Goal: Task Accomplishment & Management: Complete application form

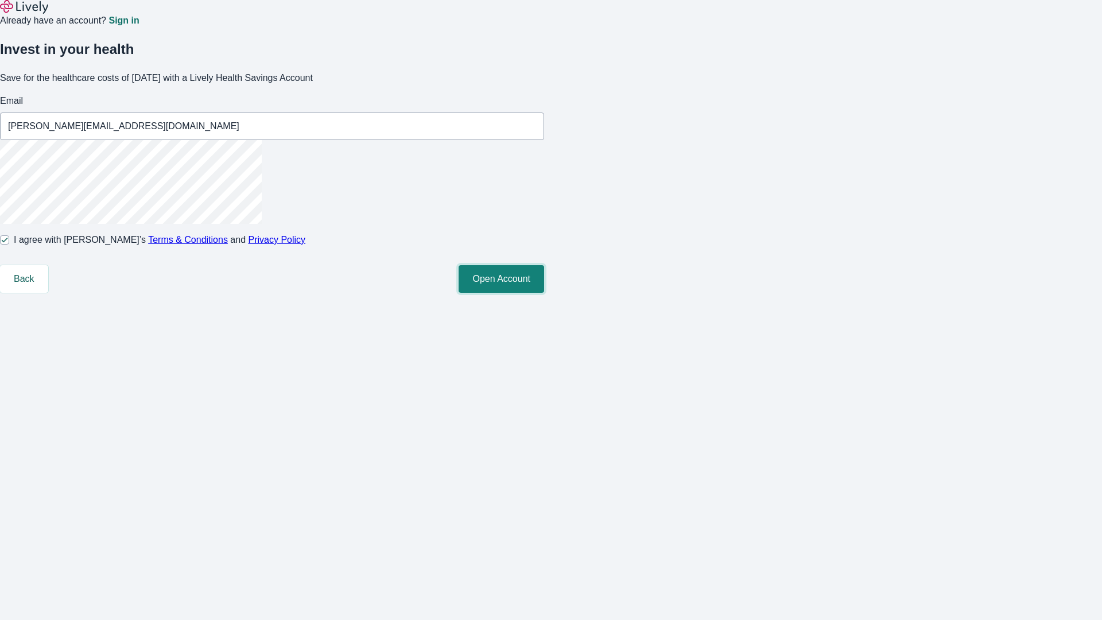
click at [544, 293] on button "Open Account" at bounding box center [500, 279] width 85 height 28
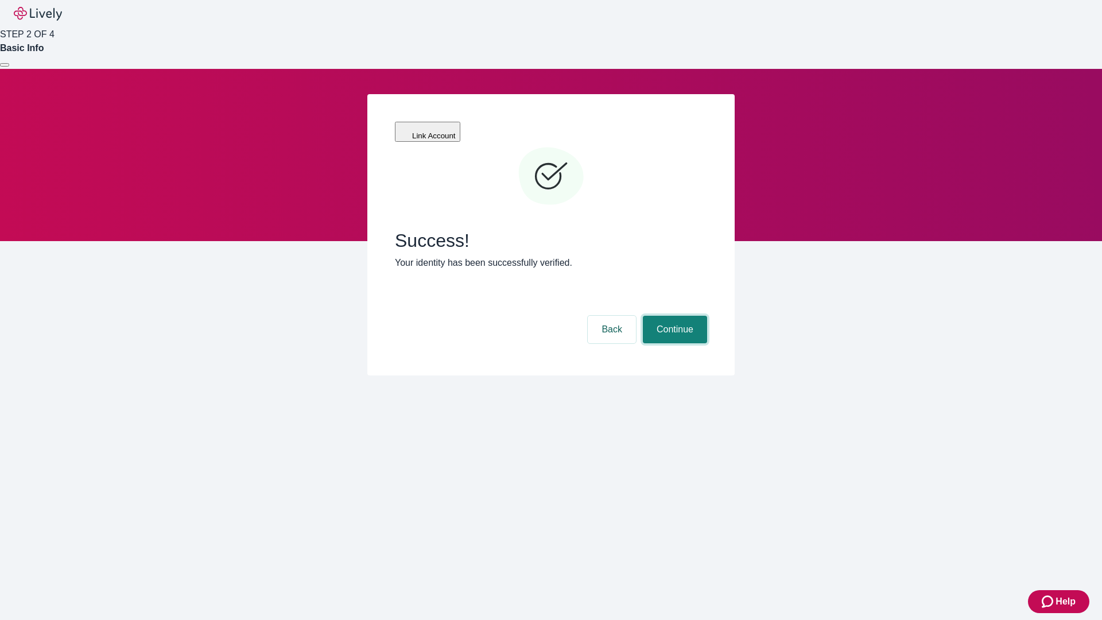
click at [673, 316] on button "Continue" at bounding box center [675, 330] width 64 height 28
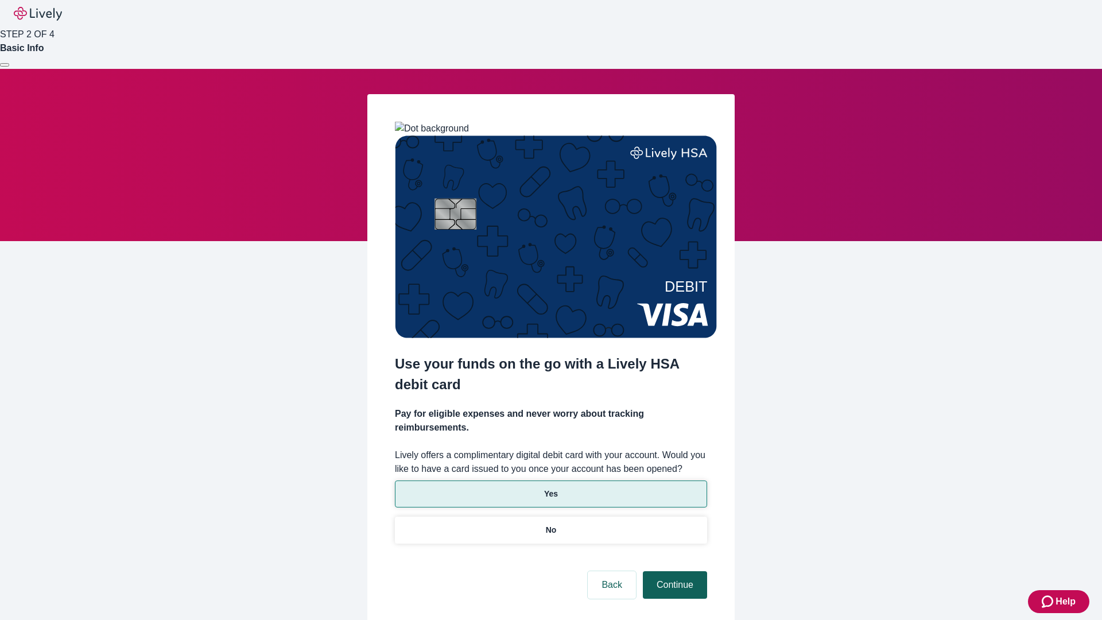
click at [550, 524] on p "No" at bounding box center [551, 530] width 11 height 12
click at [673, 571] on button "Continue" at bounding box center [675, 585] width 64 height 28
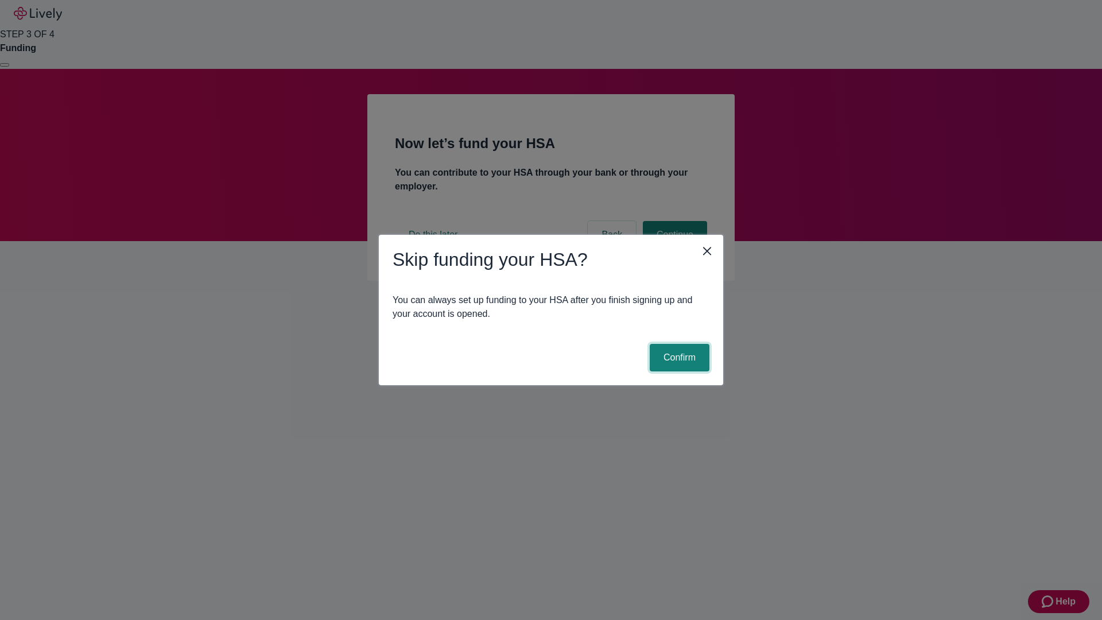
click at [678, 357] on button "Confirm" at bounding box center [680, 358] width 60 height 28
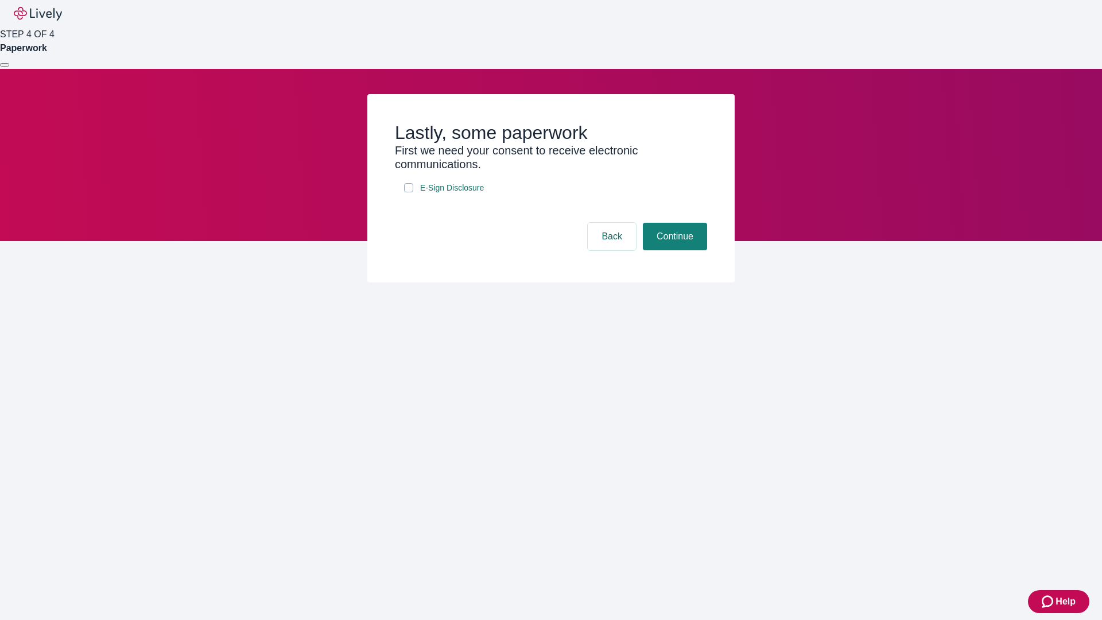
click at [409, 192] on input "E-Sign Disclosure" at bounding box center [408, 187] width 9 height 9
checkbox input "true"
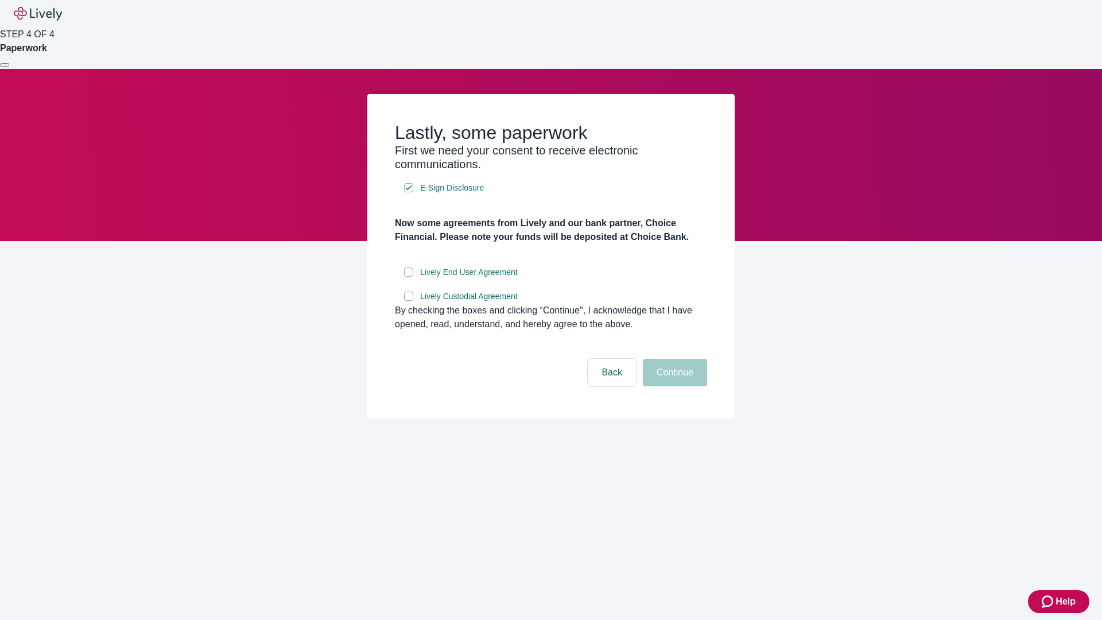
click at [409, 277] on input "Lively End User Agreement" at bounding box center [408, 271] width 9 height 9
checkbox input "true"
click at [409, 301] on input "Lively Custodial Agreement" at bounding box center [408, 296] width 9 height 9
checkbox input "true"
click at [673, 386] on button "Continue" at bounding box center [675, 373] width 64 height 28
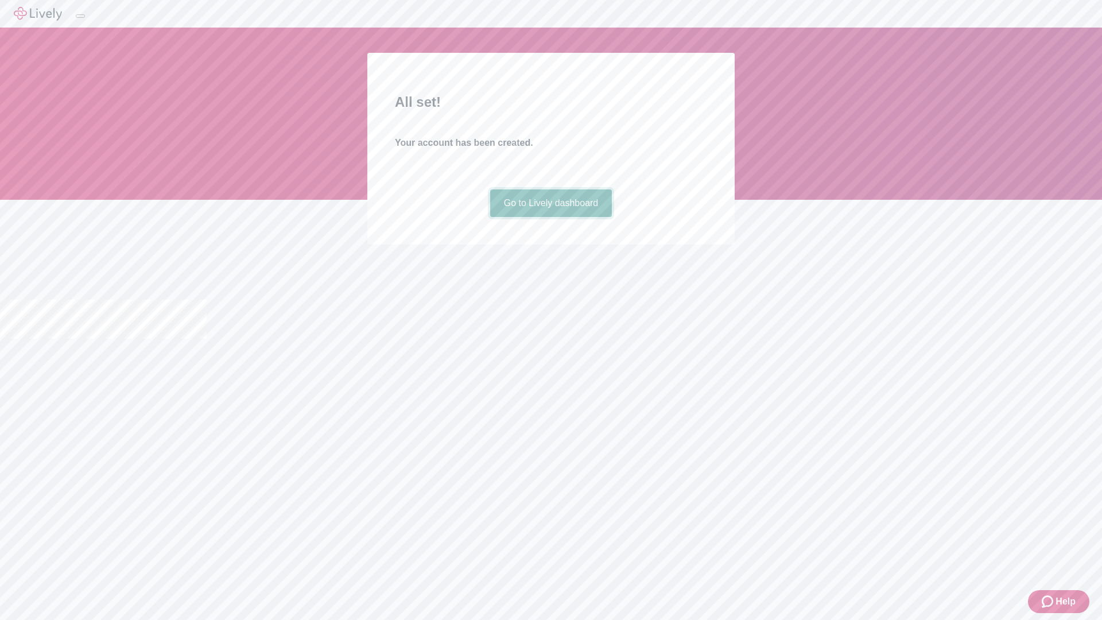
click at [550, 217] on link "Go to Lively dashboard" at bounding box center [551, 203] width 122 height 28
